Goal: Information Seeking & Learning: Learn about a topic

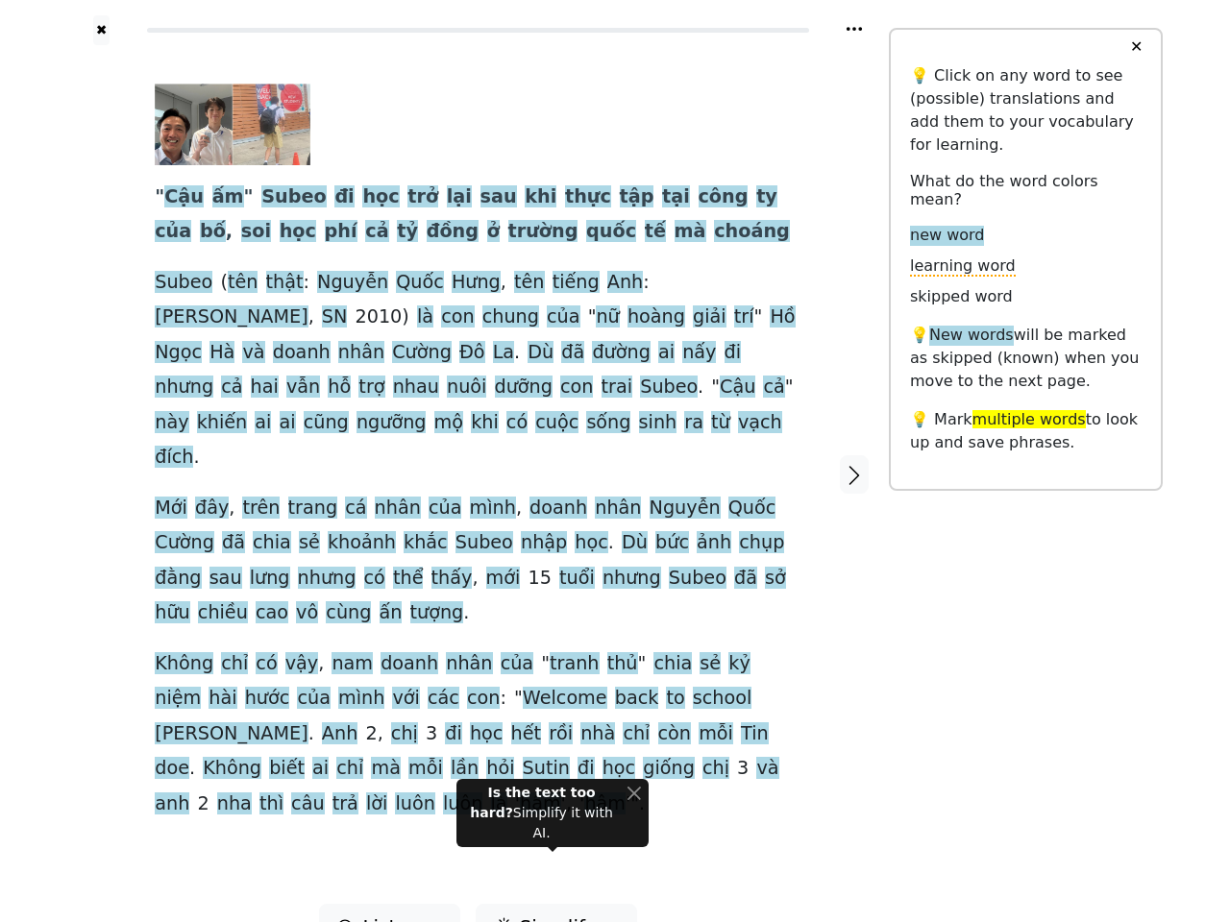
click at [650, 497] on span "Nguyễn" at bounding box center [685, 509] width 71 height 24
click at [854, 29] on icon at bounding box center [854, 29] width 15 height 4
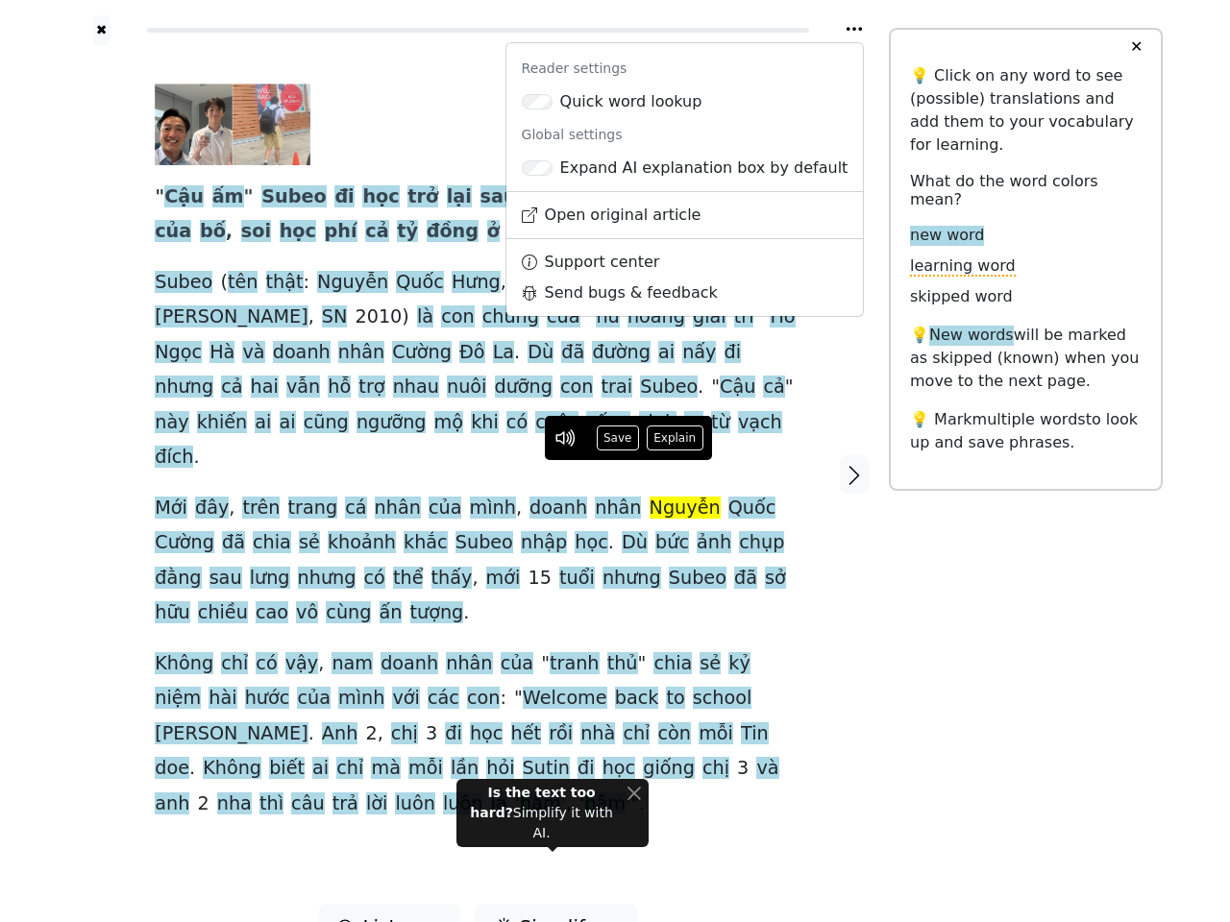
click at [101, 449] on div at bounding box center [101, 474] width 68 height 859
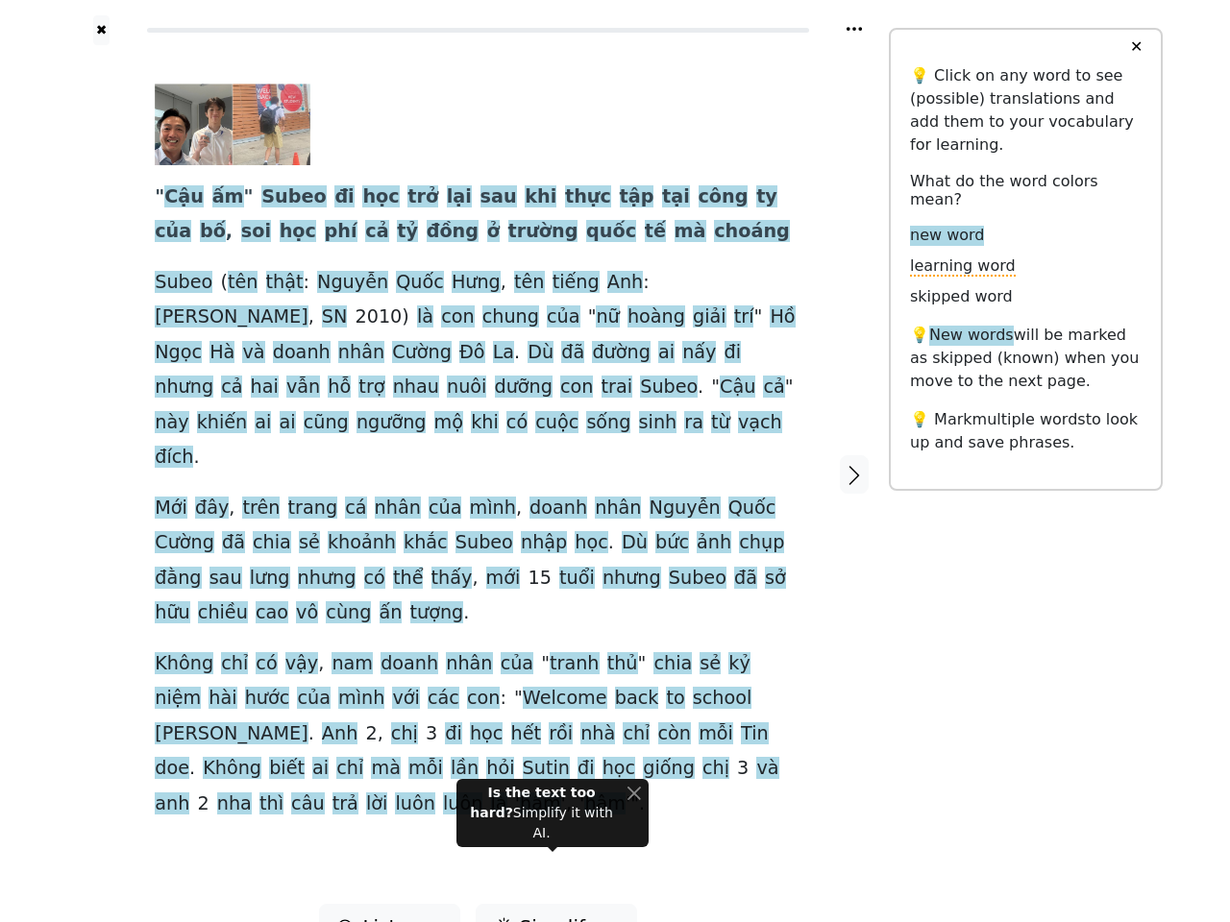
click at [478, 449] on div "" Cậu ấm " Subeo đi học trở lại sau khi thực tập tại công ty của bố , soi học p…" at bounding box center [478, 453] width 647 height 738
click at [181, 198] on span "Cậu" at bounding box center [183, 197] width 39 height 24
click at [217, 198] on span "ấm" at bounding box center [228, 197] width 32 height 24
click at [274, 198] on span "Subeo" at bounding box center [293, 197] width 64 height 24
click at [334, 198] on span "đi" at bounding box center [343, 197] width 19 height 24
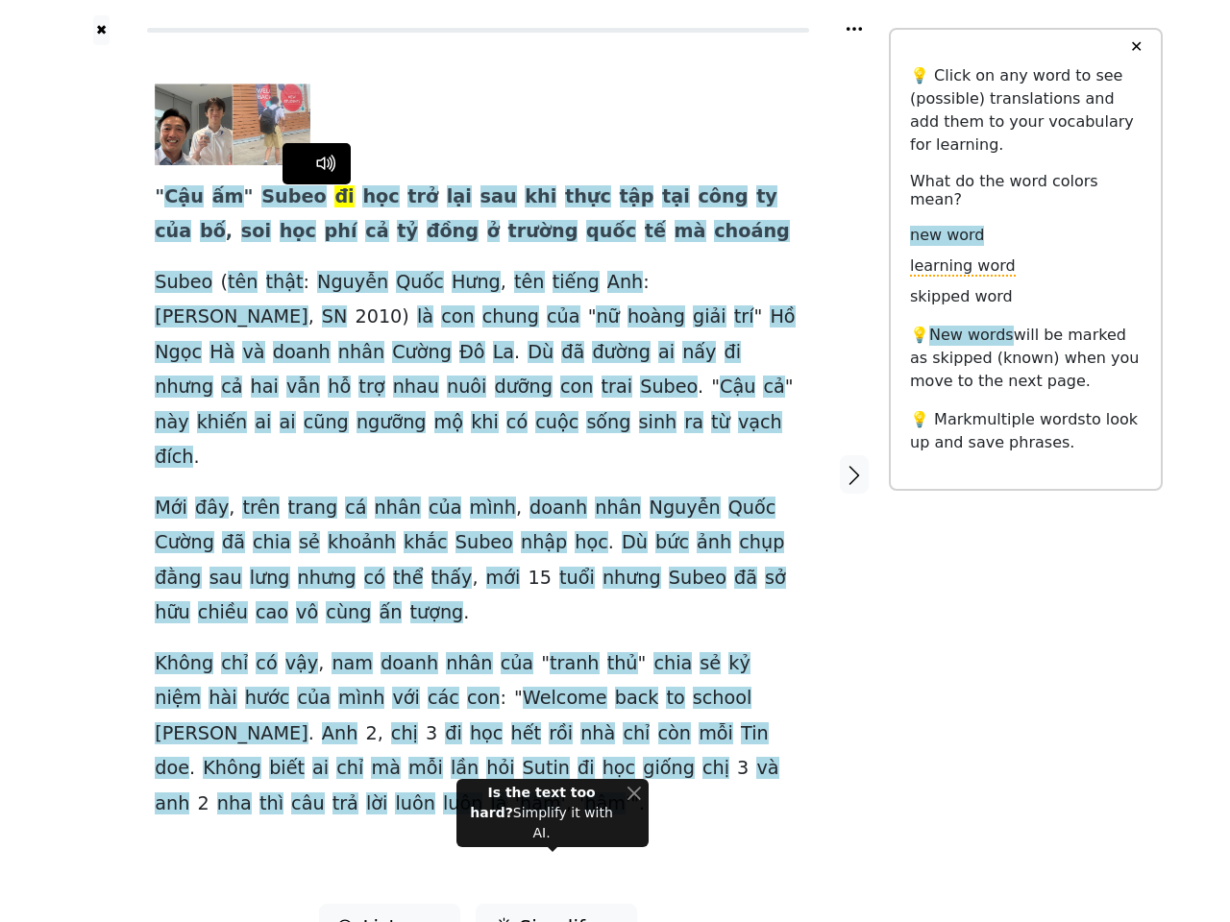
click at [362, 198] on span "học" at bounding box center [380, 197] width 37 height 24
click at [407, 198] on span "trở" at bounding box center [422, 197] width 31 height 24
